Goal: Contribute content

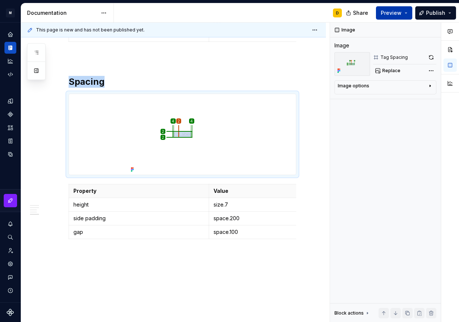
type textarea "*"
click at [407, 9] on button "Preview" at bounding box center [394, 12] width 36 height 13
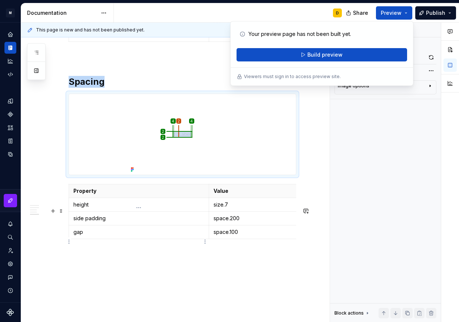
click at [117, 222] on p "side padding" at bounding box center [138, 218] width 131 height 7
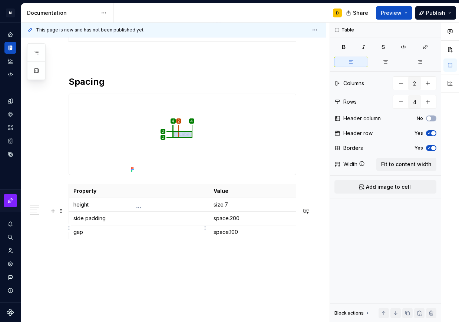
click at [103, 209] on p "height" at bounding box center [138, 204] width 131 height 7
click at [239, 209] on p "size.7" at bounding box center [278, 204] width 131 height 7
click at [246, 236] on p "space.100" at bounding box center [278, 232] width 131 height 7
click at [254, 222] on p "space.200" at bounding box center [278, 218] width 131 height 7
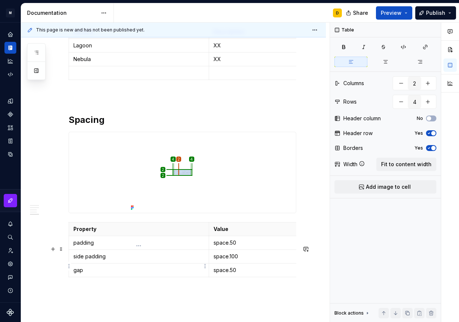
click at [73, 250] on td "padding" at bounding box center [139, 243] width 140 height 14
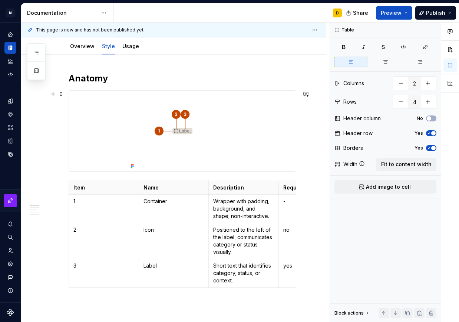
scroll to position [0, 0]
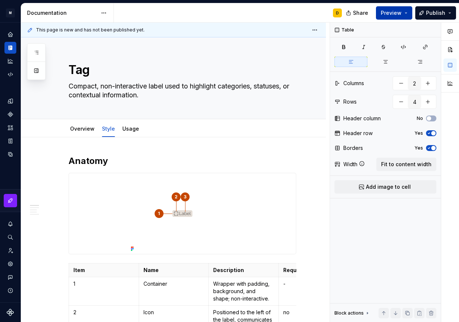
click at [409, 14] on button "Preview" at bounding box center [394, 12] width 36 height 13
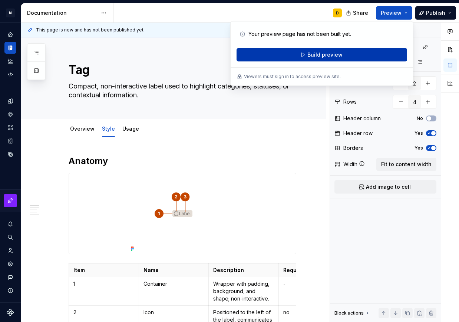
click at [364, 53] on button "Build preview" at bounding box center [321, 54] width 170 height 13
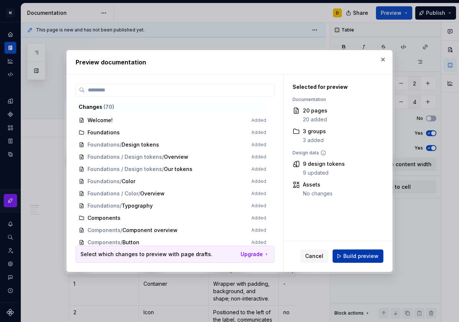
click at [367, 253] on span "Build preview" at bounding box center [360, 256] width 35 height 7
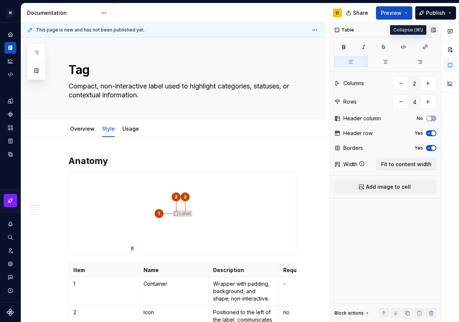
click at [436, 30] on button "button" at bounding box center [433, 30] width 10 height 10
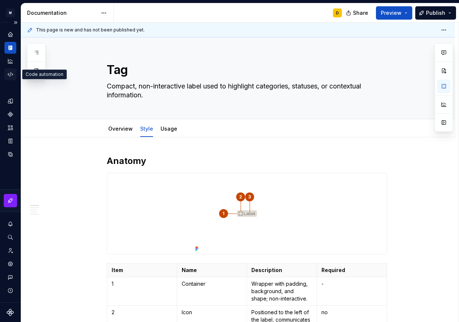
click at [10, 77] on icon "Code automation" at bounding box center [10, 74] width 5 height 4
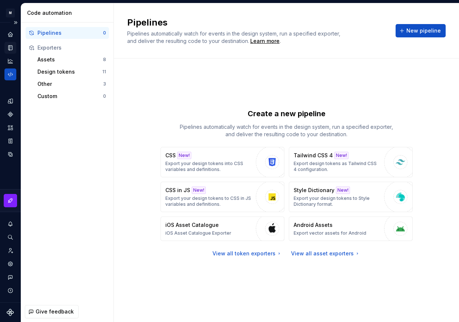
click at [11, 47] on icon "Documentation" at bounding box center [11, 48] width 3 height 4
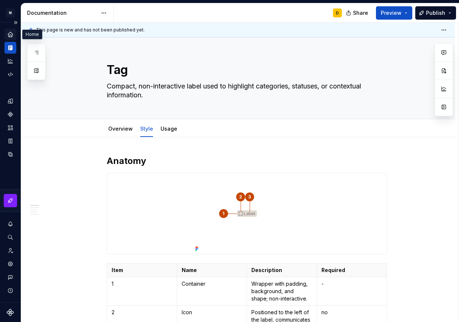
click at [8, 32] on icon "Home" at bounding box center [10, 34] width 7 height 7
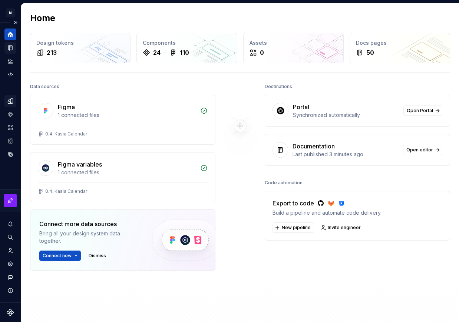
click at [10, 101] on icon "Design tokens" at bounding box center [10, 101] width 7 height 7
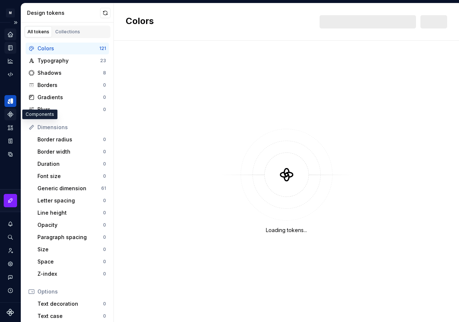
click at [10, 119] on div "Components" at bounding box center [10, 115] width 12 height 12
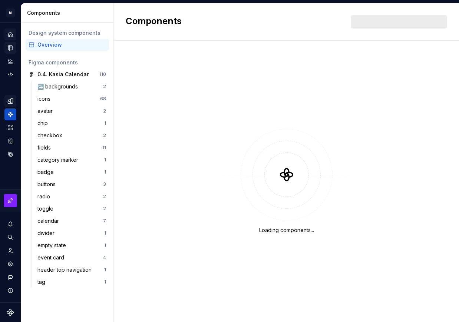
click at [54, 47] on div "Overview" at bounding box center [71, 44] width 69 height 7
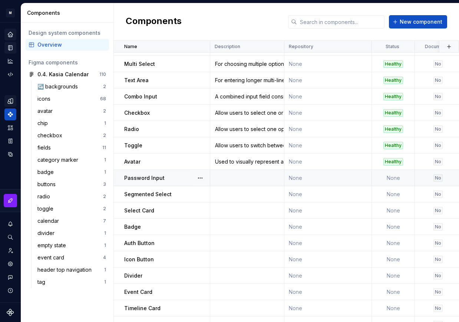
scroll to position [125, 0]
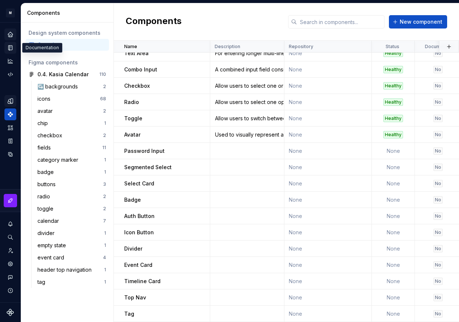
click at [11, 48] on icon "Documentation" at bounding box center [11, 48] width 3 height 4
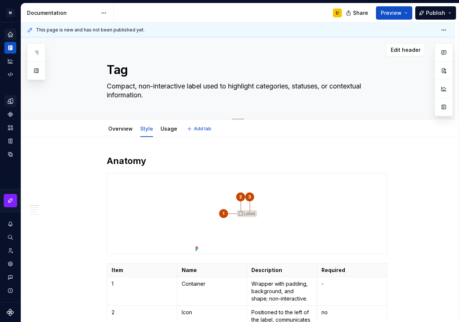
drag, startPoint x: 151, startPoint y: 97, endPoint x: 122, endPoint y: 94, distance: 29.5
click at [122, 94] on textarea "Compact, non-interactive label used to highlight categories, statuses, or conte…" at bounding box center [245, 90] width 280 height 21
click at [149, 94] on textarea "Compact, non-interactive label used to highlight categories, statuses, or conte…" at bounding box center [245, 90] width 280 height 21
click at [11, 115] on icon "Components" at bounding box center [10, 114] width 5 height 5
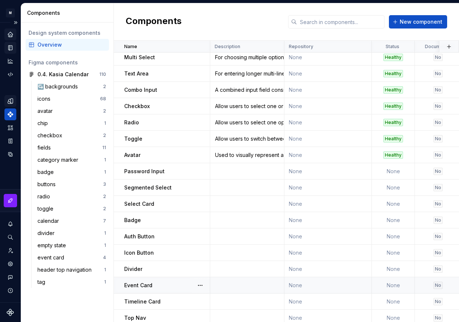
scroll to position [125, 0]
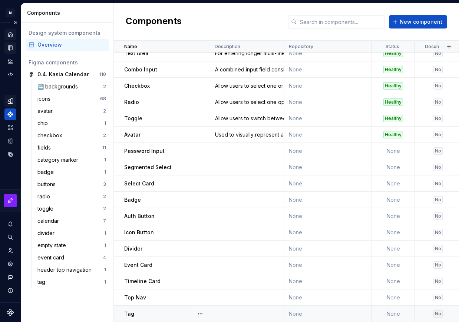
click at [239, 306] on td at bounding box center [247, 314] width 74 height 16
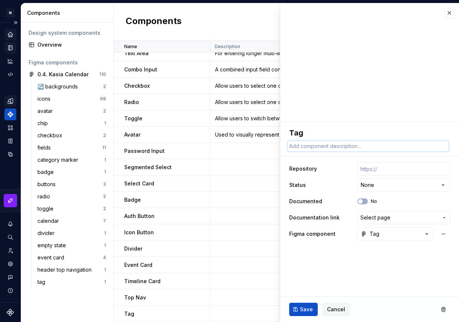
click at [335, 147] on textarea at bounding box center [368, 146] width 161 height 10
paste textarea "Compact, non-interactive label used to highlight categories, statuses, or conte…"
type textarea "*"
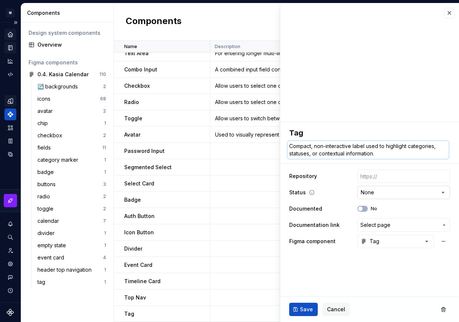
type textarea "Compact, non-interactive label used to highlight categories, statuses, or conte…"
click at [373, 197] on html "M Mi D Design system data Components Design system components Overview Figma co…" at bounding box center [229, 161] width 459 height 322
select select "**********"
click at [365, 208] on button "No" at bounding box center [362, 209] width 10 height 6
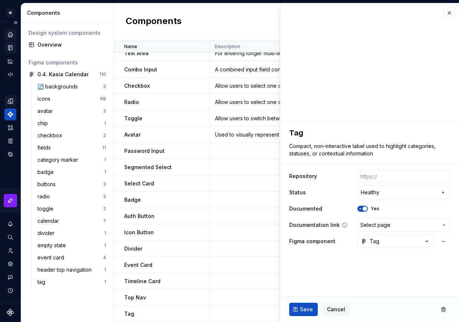
click at [374, 228] on span "Select page" at bounding box center [375, 225] width 30 height 7
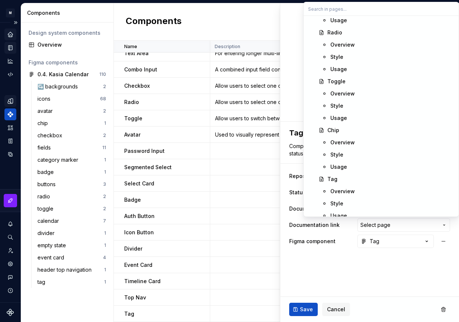
scroll to position [308, 0]
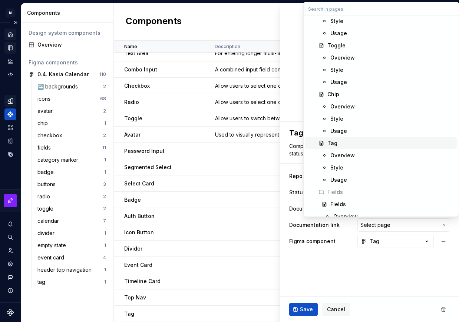
click at [338, 141] on div "Tag" at bounding box center [390, 143] width 127 height 7
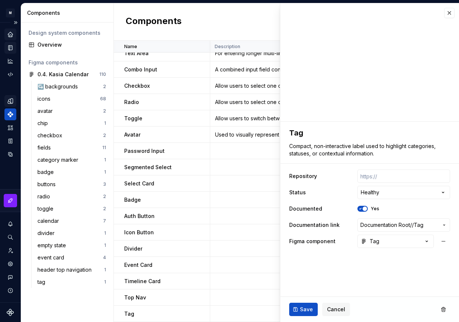
scroll to position [125, 0]
click at [306, 306] on button "Save" at bounding box center [303, 309] width 29 height 13
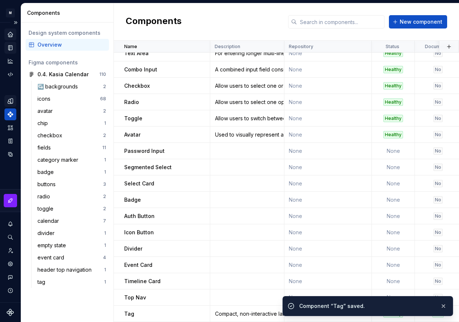
click at [10, 47] on icon "Documentation" at bounding box center [11, 48] width 3 height 4
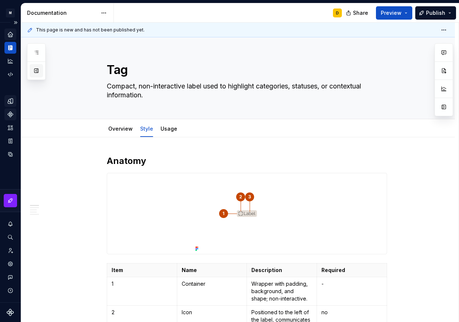
click at [38, 72] on button "button" at bounding box center [36, 70] width 13 height 13
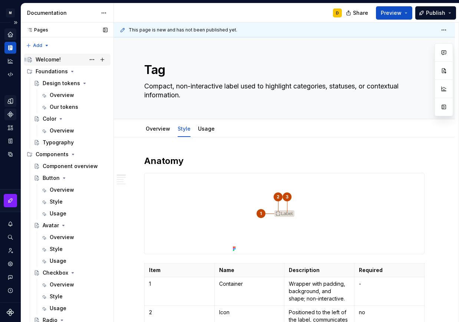
click at [49, 58] on div "Welcome!" at bounding box center [48, 59] width 25 height 7
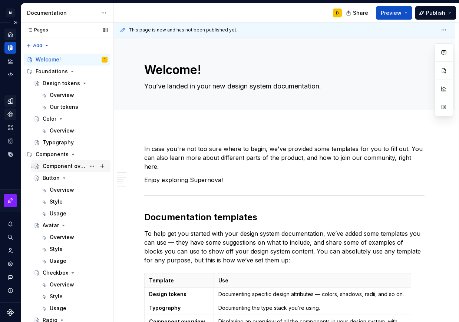
click at [58, 165] on div "Component overview" at bounding box center [64, 166] width 43 height 7
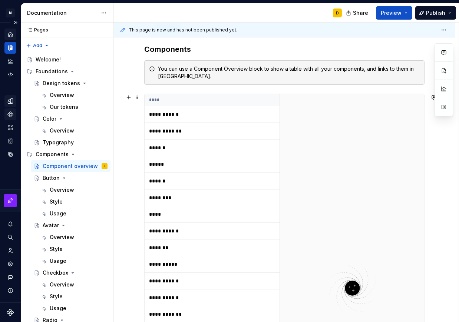
scroll to position [149, 0]
click at [314, 167] on div "**********" at bounding box center [351, 300] width 145 height 412
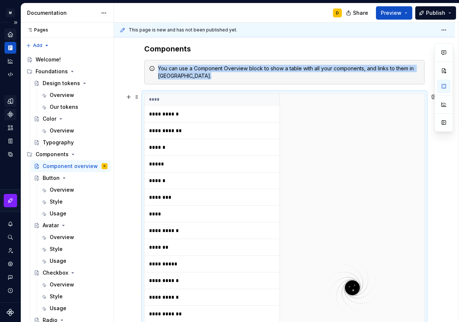
click at [290, 126] on div "**********" at bounding box center [351, 300] width 145 height 412
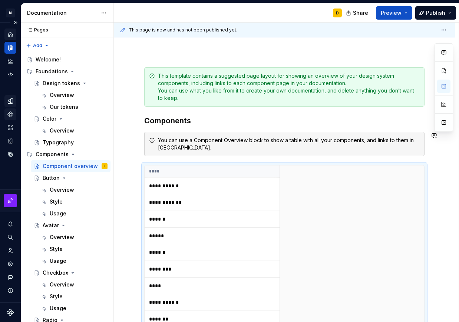
scroll to position [77, 0]
click at [137, 141] on span at bounding box center [137, 141] width 6 height 10
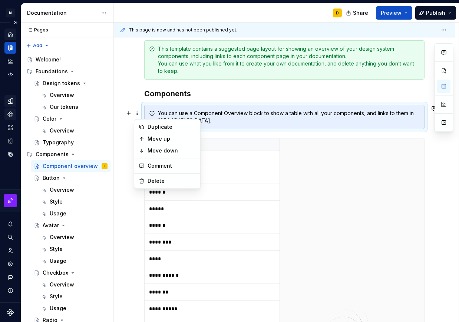
scroll to position [103, 0]
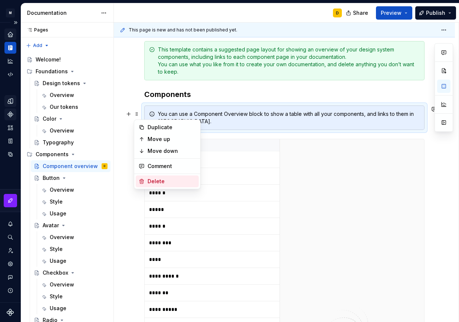
click at [159, 184] on div "Delete" at bounding box center [171, 181] width 48 height 7
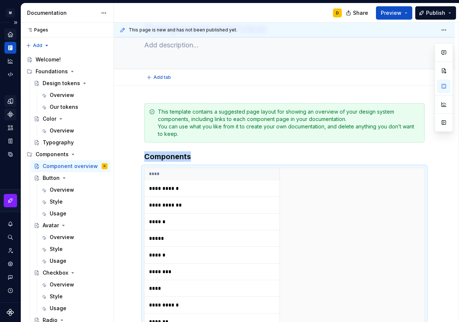
scroll to position [0, 0]
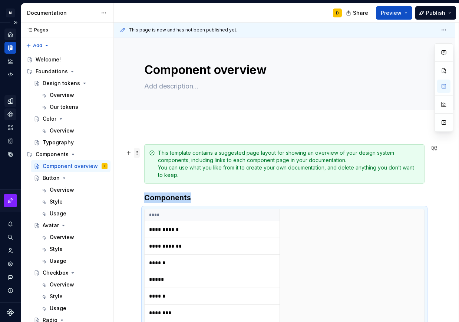
click at [137, 153] on span at bounding box center [137, 153] width 6 height 10
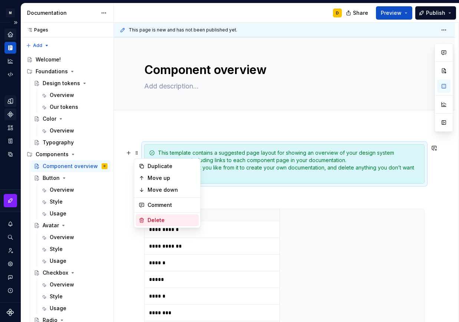
click at [154, 219] on div "Delete" at bounding box center [171, 220] width 48 height 7
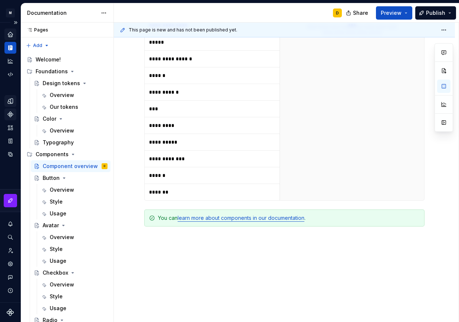
scroll to position [374, 0]
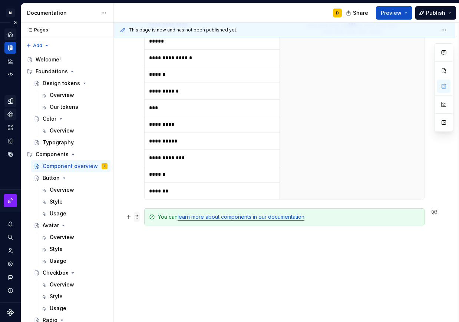
click at [138, 219] on span at bounding box center [137, 217] width 6 height 10
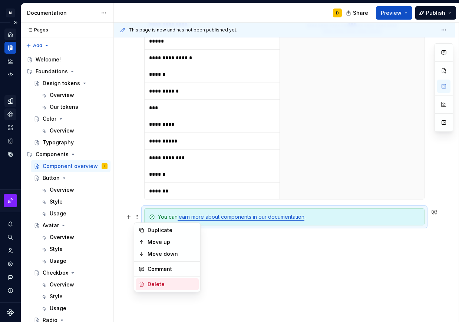
click at [160, 283] on div "Delete" at bounding box center [171, 284] width 48 height 7
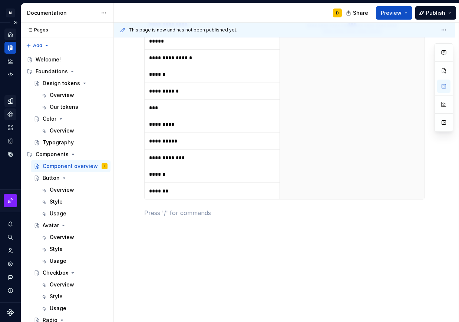
click at [444, 126] on button "button" at bounding box center [443, 122] width 13 height 13
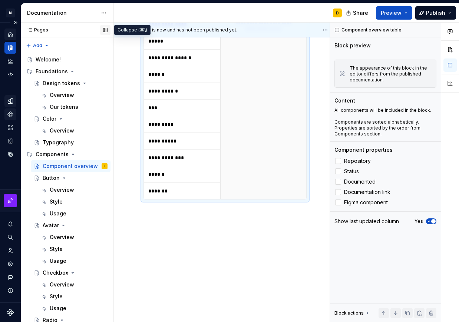
click at [103, 30] on button "button" at bounding box center [105, 30] width 10 height 10
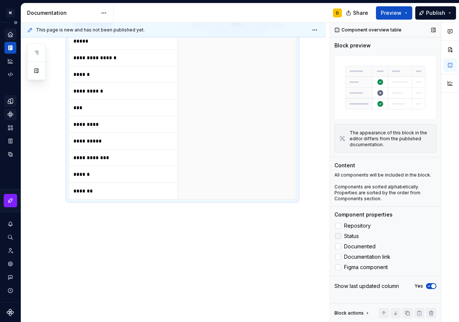
click at [340, 236] on div at bounding box center [338, 236] width 6 height 6
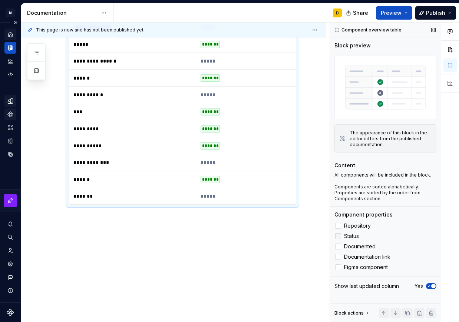
scroll to position [256, 0]
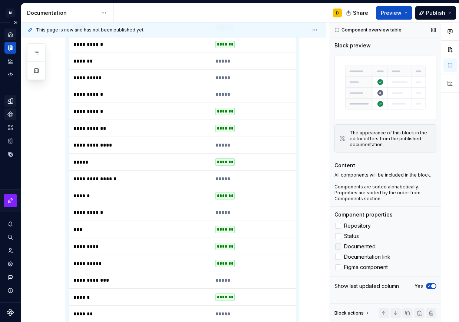
click at [338, 248] on div at bounding box center [338, 247] width 6 height 6
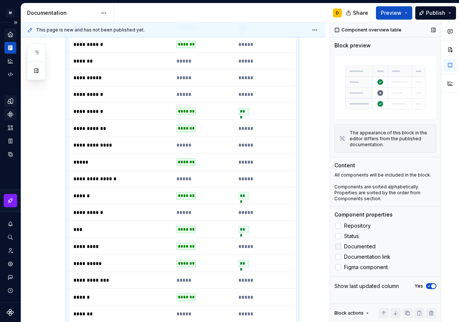
click at [337, 258] on div at bounding box center [338, 257] width 6 height 6
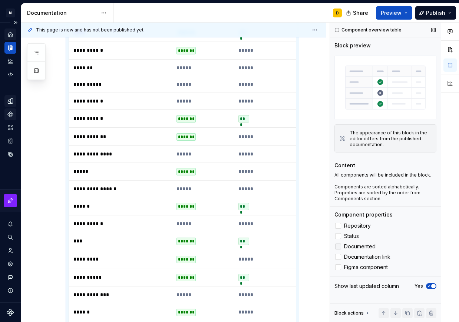
scroll to position [272, 0]
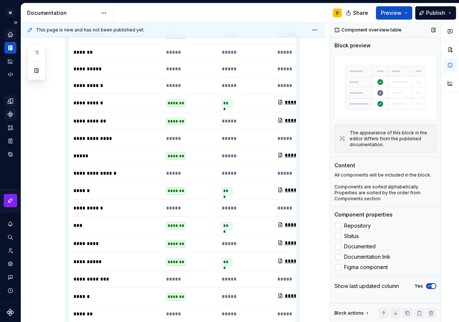
click at [369, 277] on div "Component overview table Block preview The appearance of this block in the edit…" at bounding box center [385, 173] width 111 height 300
click at [55, 144] on div "**********" at bounding box center [173, 157] width 305 height 604
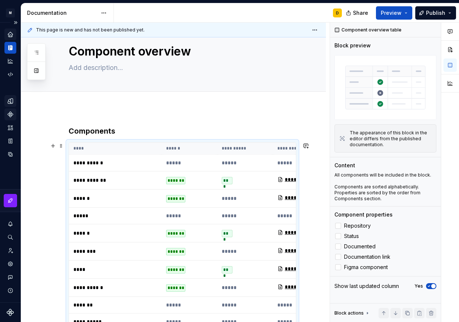
scroll to position [18, 0]
click at [121, 129] on h3 "Components" at bounding box center [183, 131] width 228 height 10
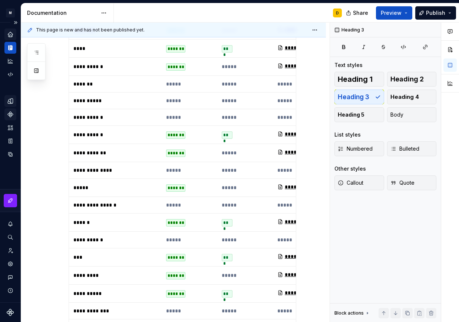
scroll to position [0, 0]
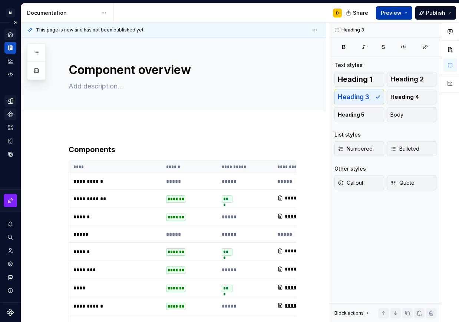
click at [396, 12] on span "Preview" at bounding box center [391, 12] width 21 height 7
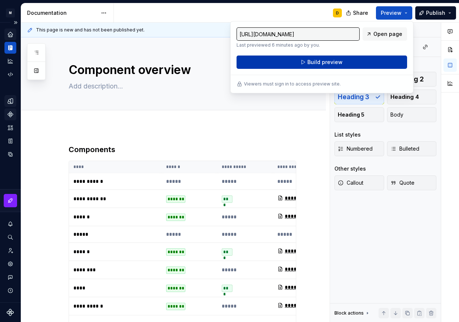
click at [336, 62] on span "Build preview" at bounding box center [324, 62] width 35 height 7
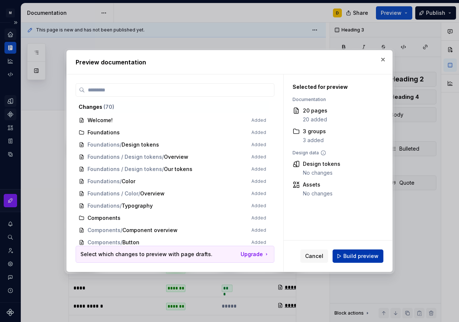
click at [361, 254] on span "Build preview" at bounding box center [360, 256] width 35 height 7
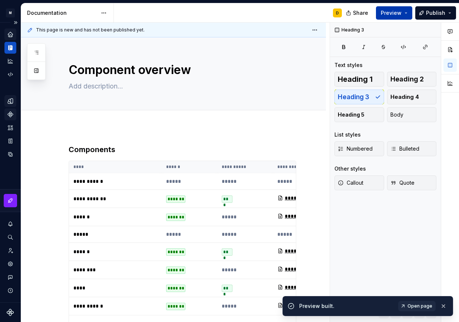
click at [408, 12] on button "Preview" at bounding box center [394, 12] width 36 height 13
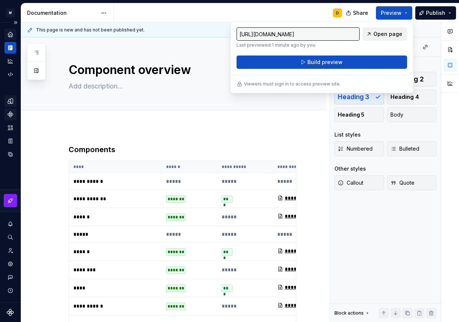
click at [384, 39] on link "Open page" at bounding box center [384, 33] width 44 height 13
click at [141, 150] on h3 "Components" at bounding box center [183, 150] width 228 height 10
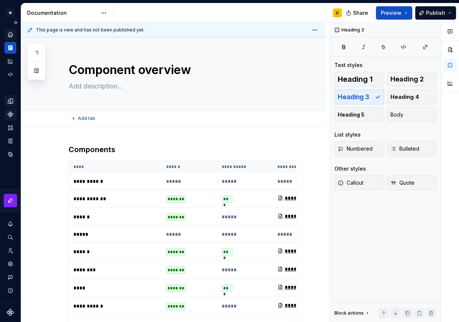
type textarea "*"
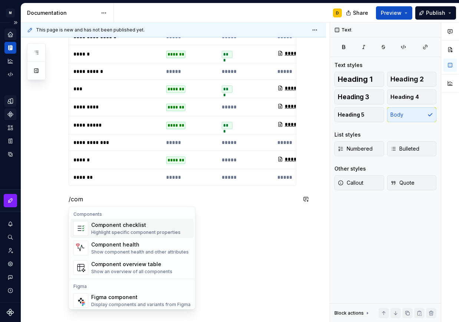
click at [126, 230] on div "Highlight specific component properties" at bounding box center [135, 233] width 89 height 6
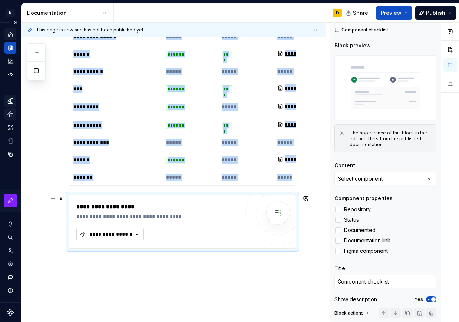
click at [138, 234] on icon "button" at bounding box center [137, 234] width 2 height 1
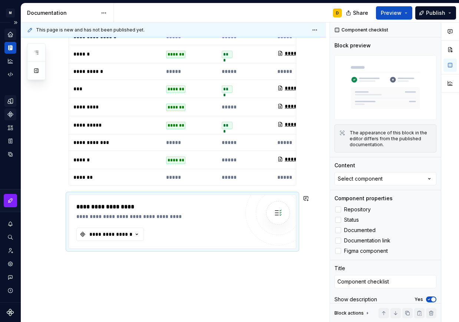
click at [126, 301] on div "**********" at bounding box center [173, 45] width 305 height 654
click at [63, 197] on span at bounding box center [61, 198] width 6 height 10
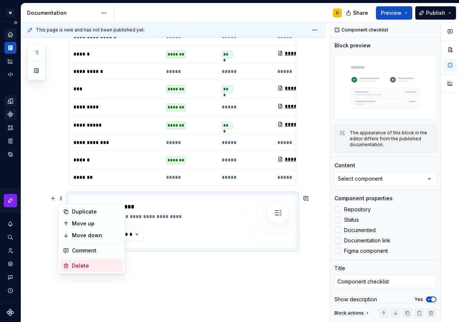
click at [76, 269] on div "Delete" at bounding box center [96, 265] width 48 height 7
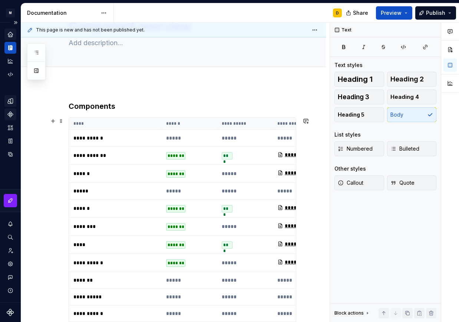
scroll to position [0, 0]
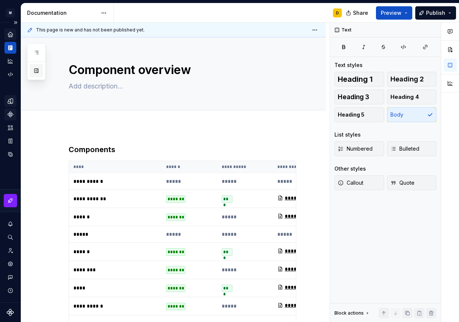
click at [33, 70] on button "button" at bounding box center [36, 70] width 13 height 13
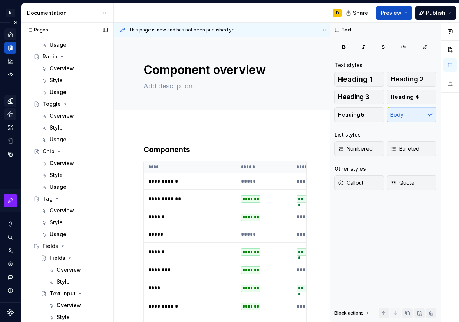
scroll to position [265, 0]
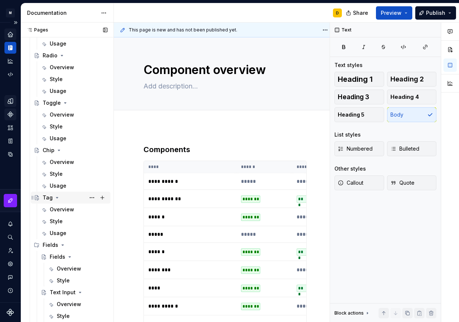
click at [46, 198] on div "Tag" at bounding box center [48, 197] width 10 height 7
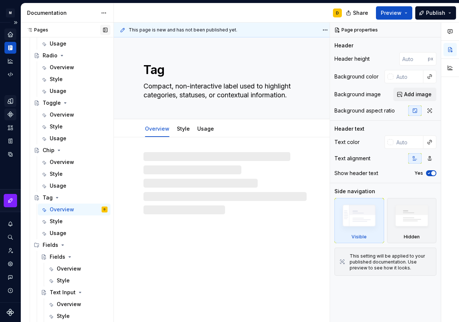
click at [104, 31] on button "button" at bounding box center [105, 30] width 10 height 10
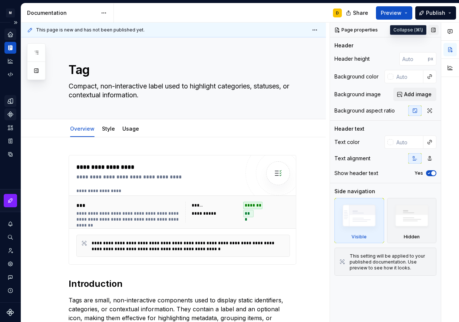
click at [431, 32] on button "button" at bounding box center [433, 30] width 10 height 10
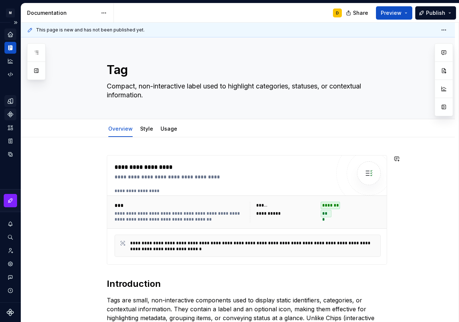
click at [201, 146] on div "**********" at bounding box center [238, 321] width 434 height 369
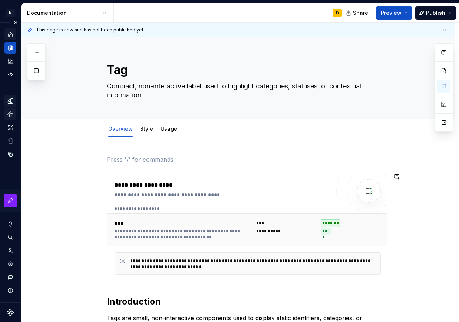
type textarea "*"
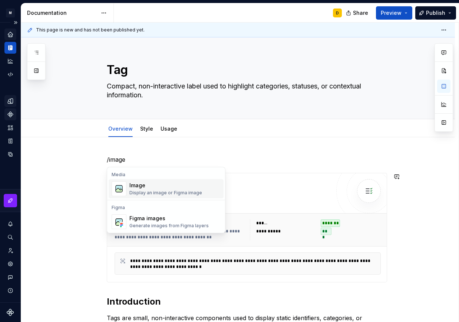
click at [185, 185] on div "Image" at bounding box center [165, 185] width 73 height 7
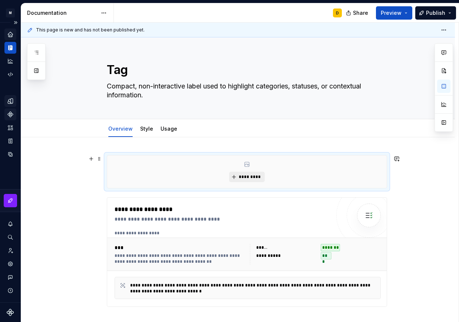
click at [239, 175] on span "*********" at bounding box center [249, 177] width 23 height 6
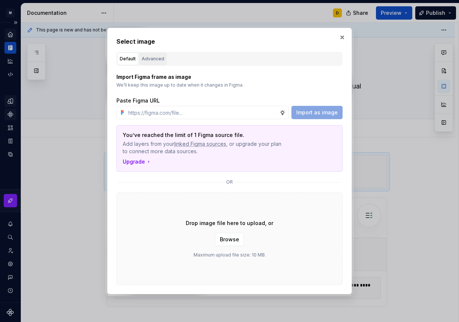
click at [155, 63] on button "Advanced" at bounding box center [153, 59] width 28 height 13
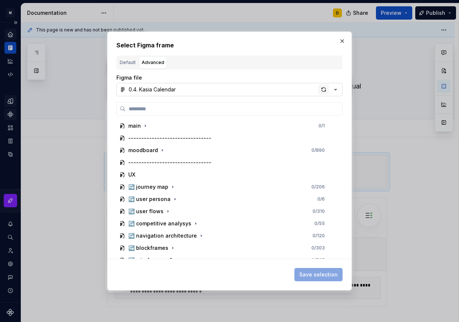
click at [323, 89] on div "button" at bounding box center [323, 89] width 10 height 10
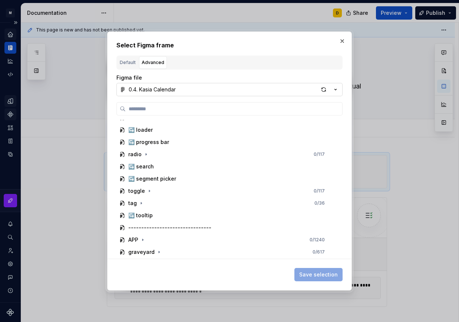
scroll to position [501, 0]
click at [141, 203] on icon "button" at bounding box center [141, 204] width 1 height 2
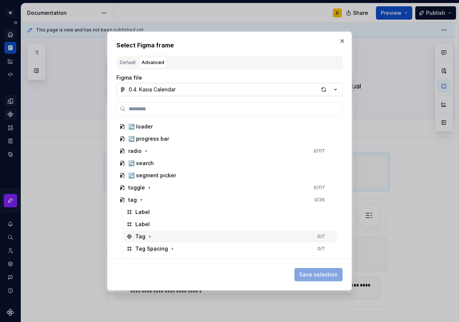
scroll to position [554, 0]
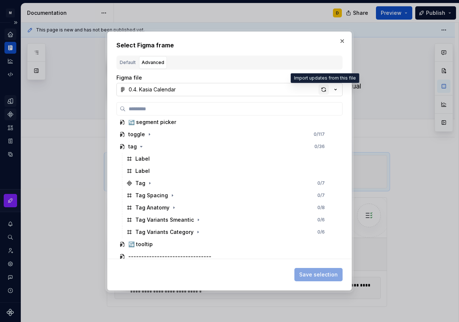
click at [320, 91] on div "button" at bounding box center [323, 89] width 10 height 10
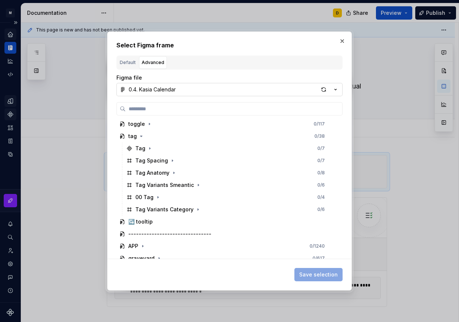
scroll to position [563, 0]
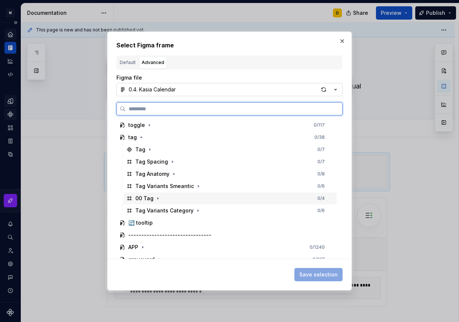
click at [169, 194] on div "00 Tag 0 / 4" at bounding box center [229, 199] width 213 height 12
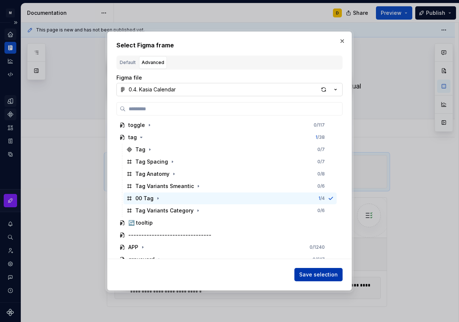
click at [316, 279] on button "Save selection" at bounding box center [318, 274] width 48 height 13
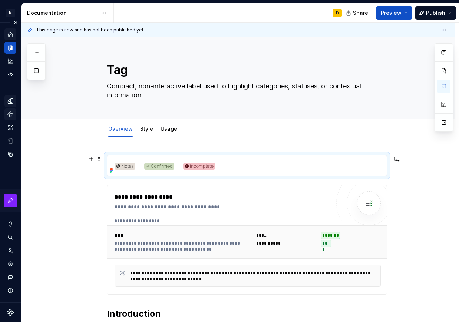
click at [310, 167] on div at bounding box center [246, 166] width 279 height 20
click at [441, 120] on button "button" at bounding box center [443, 122] width 13 height 13
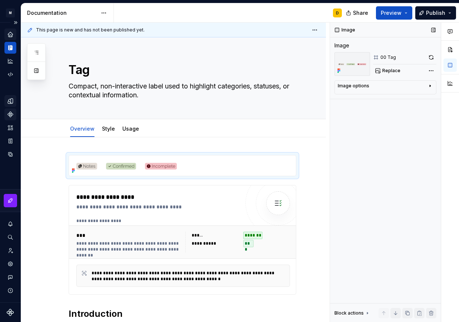
click at [393, 88] on div "Image options" at bounding box center [382, 87] width 89 height 9
click at [412, 96] on icon "button" at bounding box center [411, 97] width 6 height 6
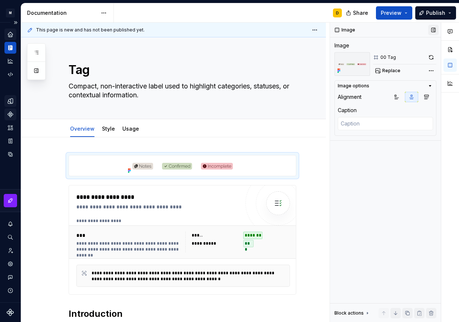
click at [431, 33] on button "button" at bounding box center [433, 30] width 10 height 10
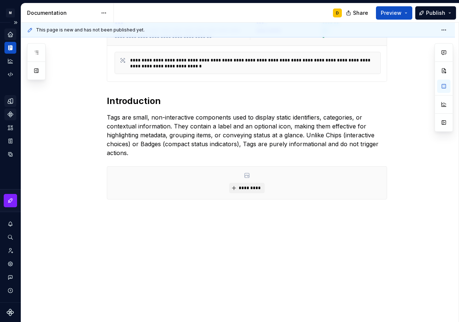
scroll to position [213, 0]
click at [100, 172] on span at bounding box center [99, 170] width 6 height 10
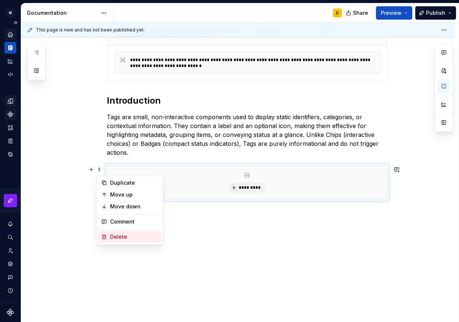
click at [116, 237] on div "Delete" at bounding box center [134, 236] width 48 height 7
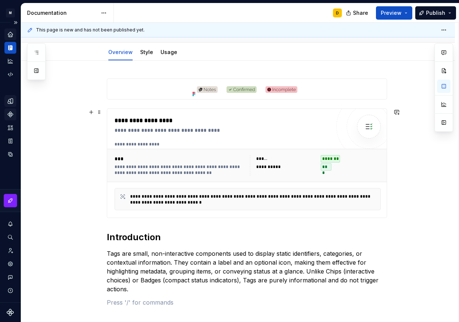
scroll to position [76, 0]
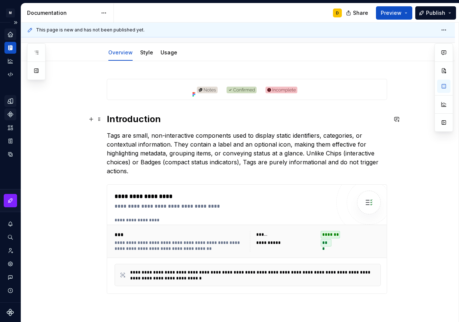
click at [207, 122] on h2 "Introduction" at bounding box center [247, 119] width 280 height 12
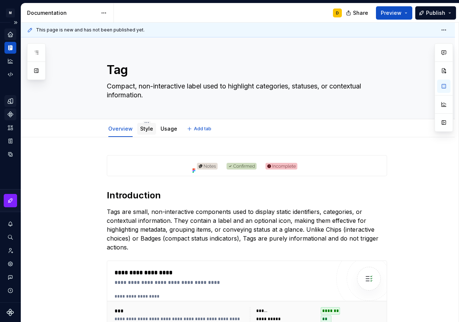
click at [147, 129] on link "Style" at bounding box center [146, 129] width 13 height 6
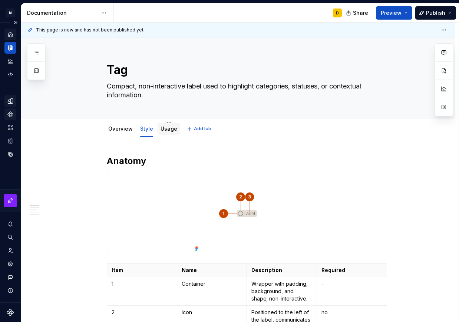
click at [167, 134] on div "Usage" at bounding box center [168, 129] width 23 height 12
click at [167, 129] on link "Usage" at bounding box center [168, 129] width 17 height 6
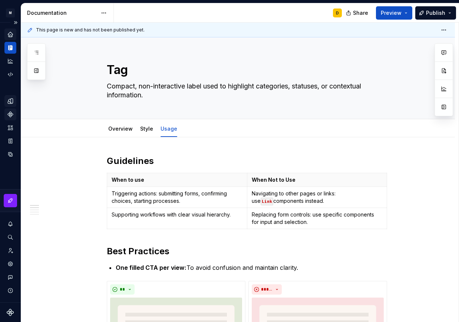
type textarea "*"
